Goal: Navigation & Orientation: Find specific page/section

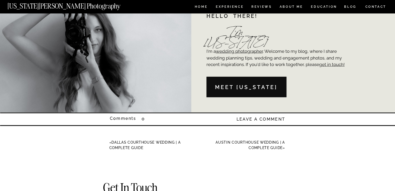
scroll to position [1061, 0]
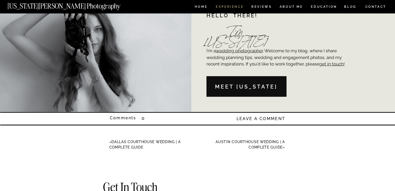
click at [229, 9] on nav "Experience" at bounding box center [229, 7] width 27 height 4
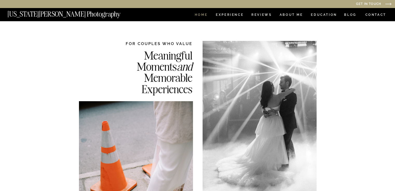
click at [201, 15] on nav "HOME" at bounding box center [201, 15] width 15 height 4
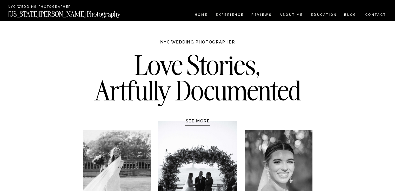
scroll to position [36, 0]
